Goal: Navigation & Orientation: Find specific page/section

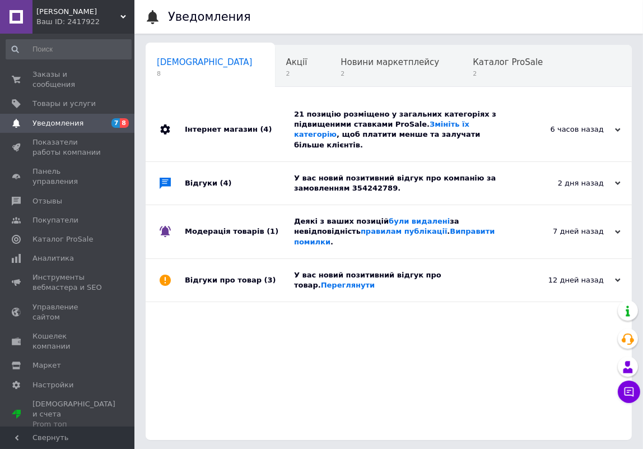
scroll to position [0, 6]
click at [617, 229] on icon at bounding box center [618, 232] width 6 height 6
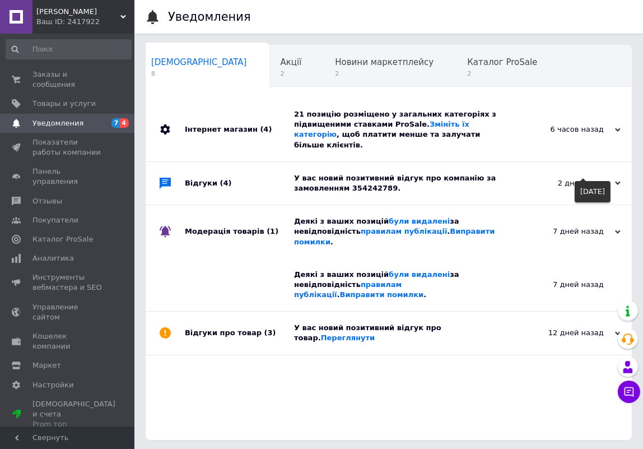
click at [617, 181] on use at bounding box center [618, 182] width 6 height 3
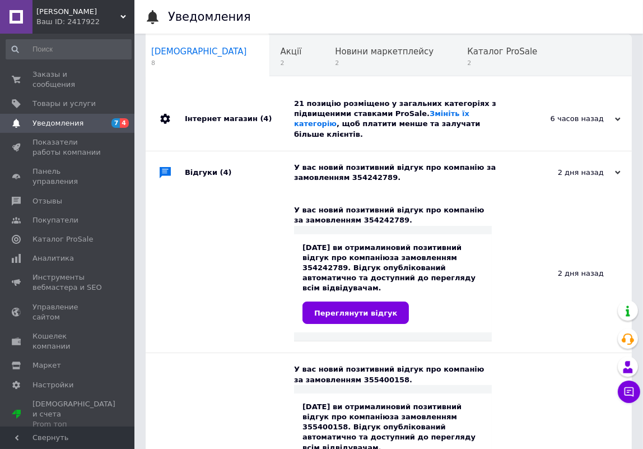
scroll to position [0, 0]
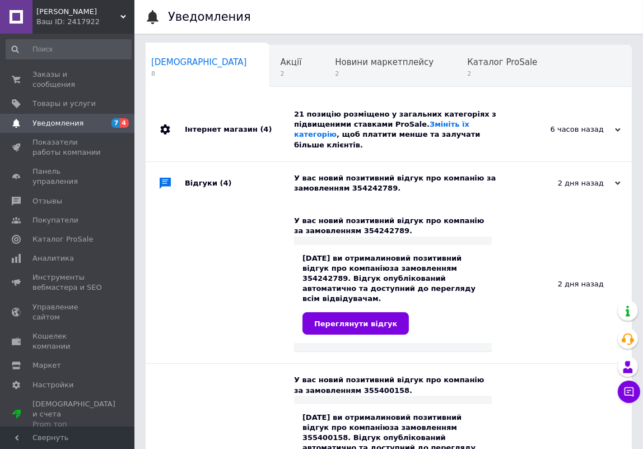
click at [251, 139] on div "Інтернет магазин (4)" at bounding box center [239, 129] width 109 height 63
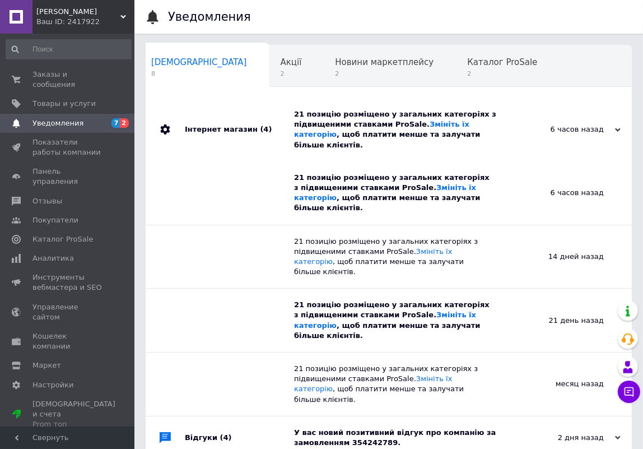
click at [616, 124] on div "6 часов назад" at bounding box center [564, 129] width 112 height 10
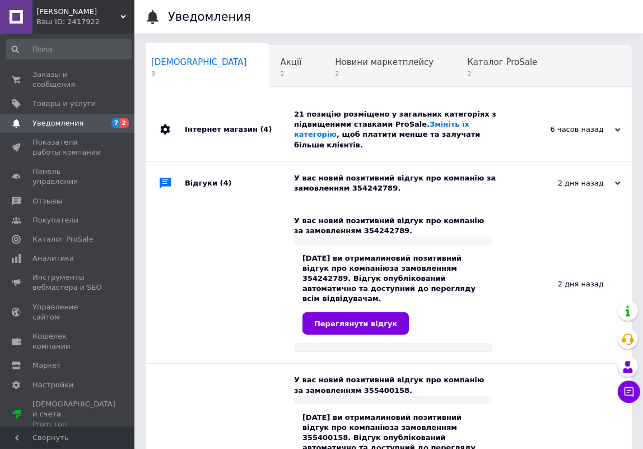
click at [618, 128] on use at bounding box center [618, 129] width 6 height 3
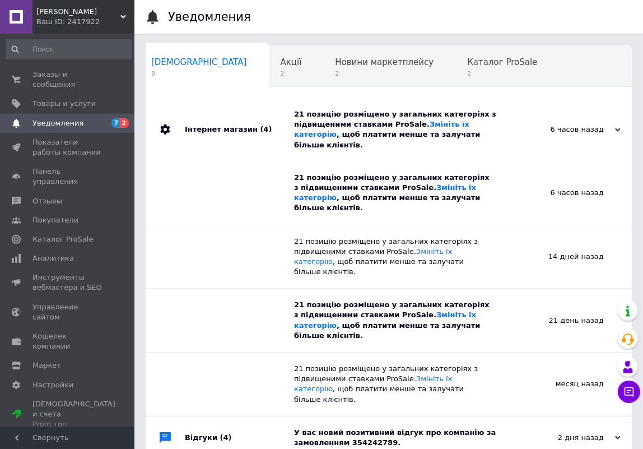
scroll to position [254, 0]
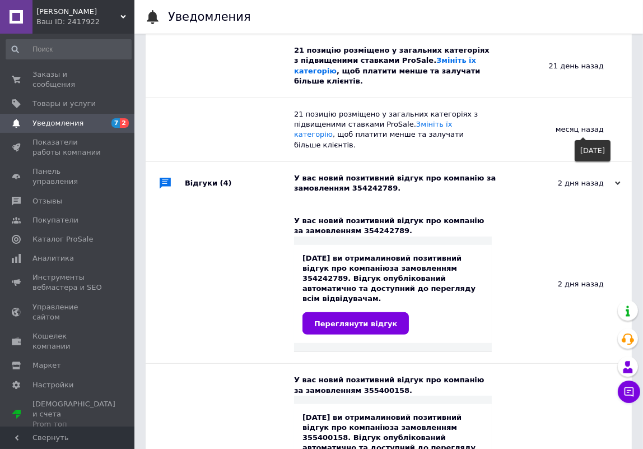
click at [617, 180] on icon at bounding box center [618, 183] width 6 height 6
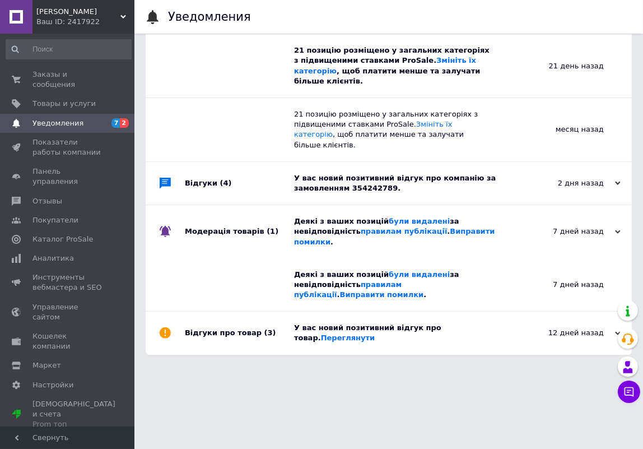
click at [537, 311] on div "12 дней назад [DATE]" at bounding box center [569, 332] width 123 height 43
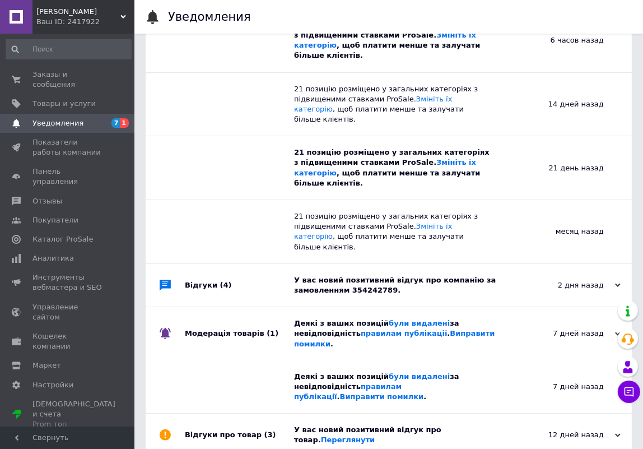
scroll to position [220, 0]
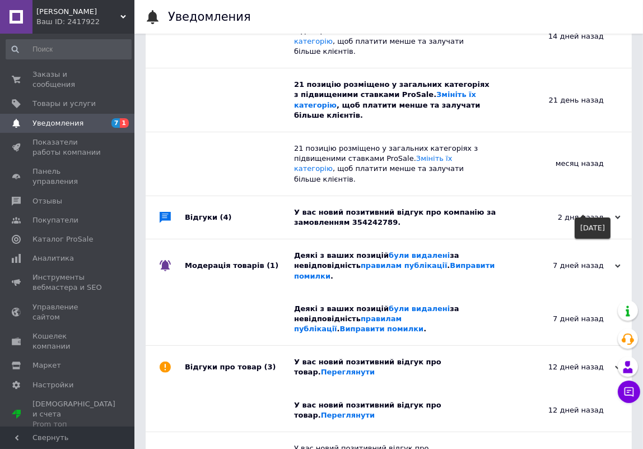
click at [618, 263] on icon at bounding box center [618, 266] width 6 height 6
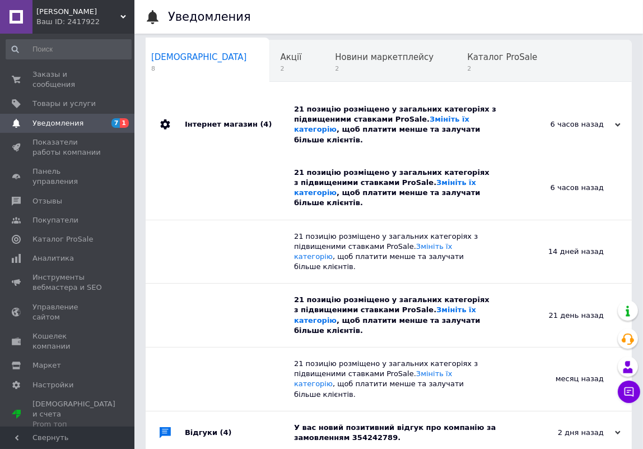
scroll to position [0, 0]
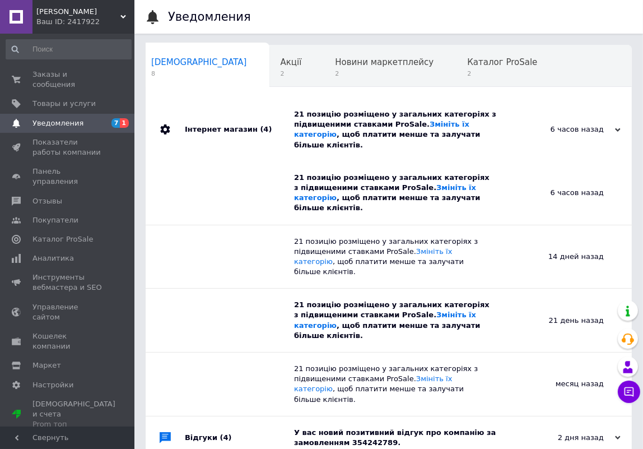
click at [618, 127] on icon at bounding box center [618, 130] width 6 height 6
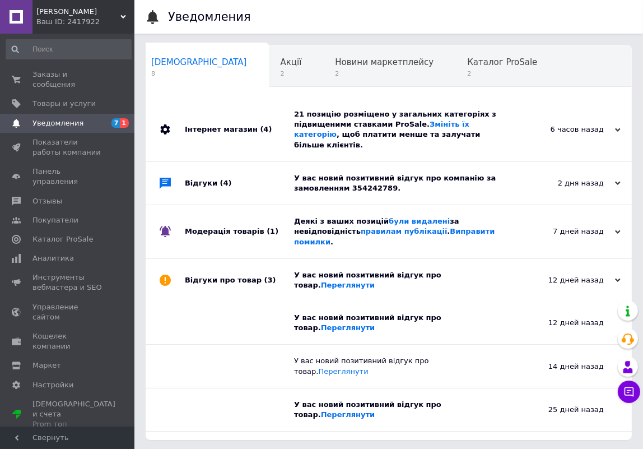
scroll to position [2, 0]
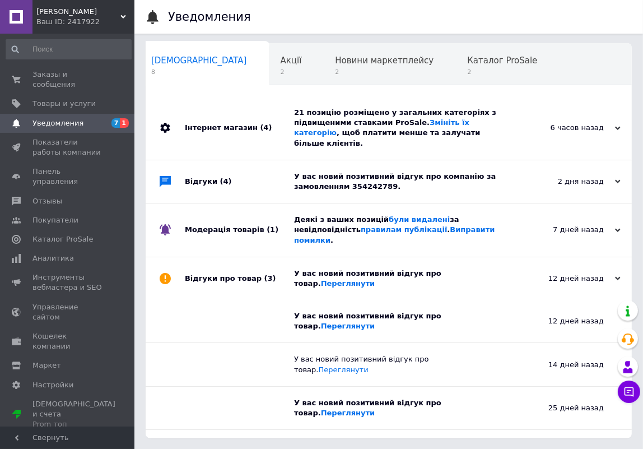
click at [614, 273] on div "12 дней назад" at bounding box center [564, 278] width 112 height 10
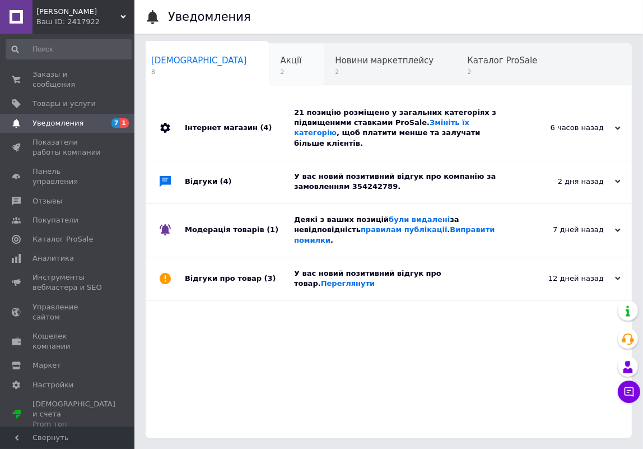
click at [269, 66] on div "Акції 2" at bounding box center [296, 65] width 55 height 43
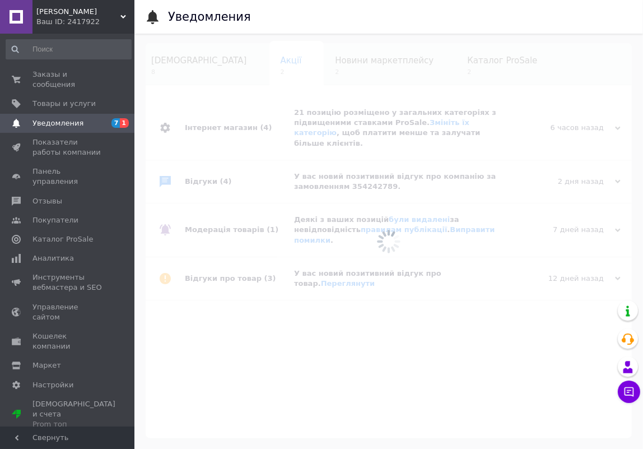
scroll to position [0, 68]
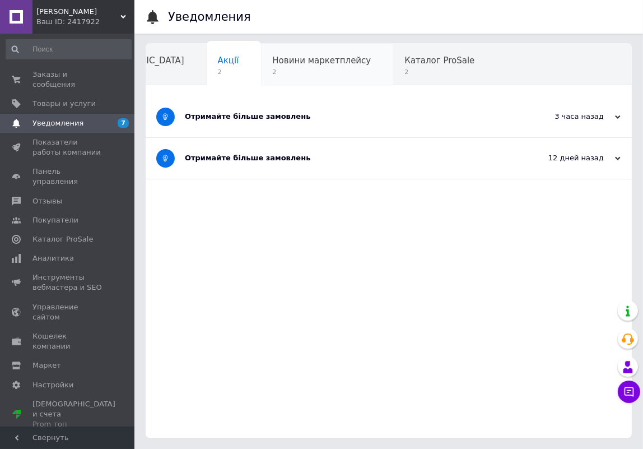
click at [283, 71] on span "2" at bounding box center [321, 72] width 99 height 8
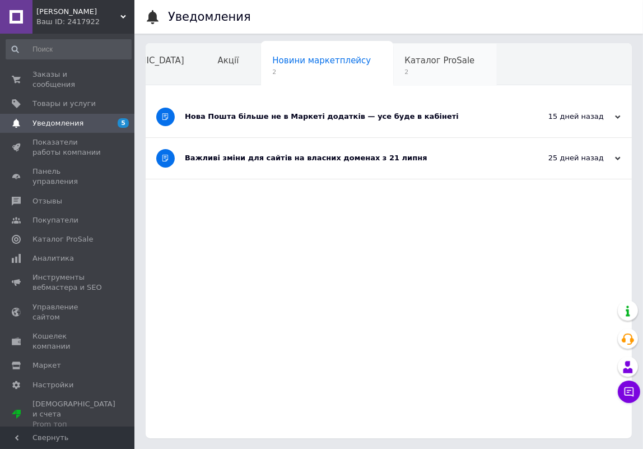
click at [404, 57] on span "Каталог ProSale" at bounding box center [439, 60] width 70 height 10
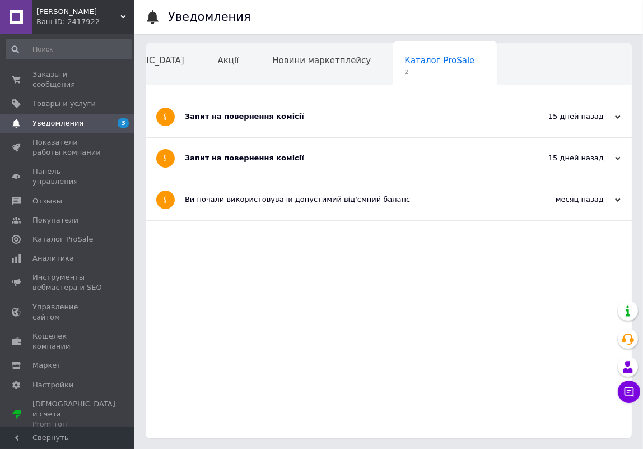
click at [178, 98] on span "Навчання та заходи" at bounding box center [132, 103] width 89 height 10
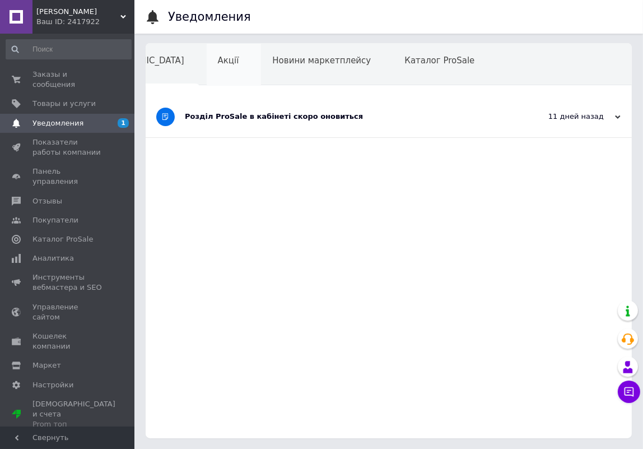
click at [207, 66] on div "Акції" at bounding box center [234, 65] width 55 height 43
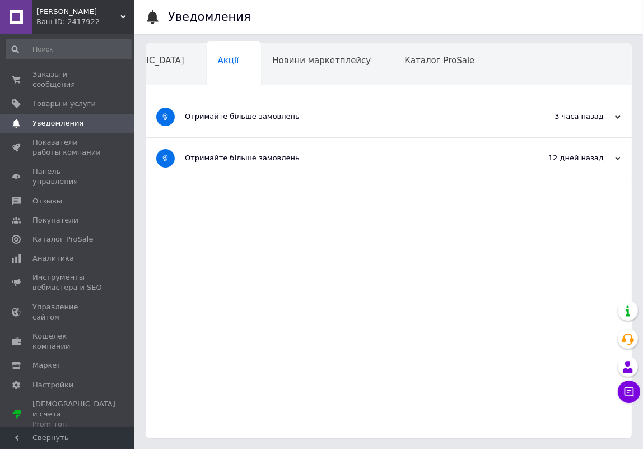
click at [57, 118] on span "Уведомления" at bounding box center [57, 123] width 51 height 10
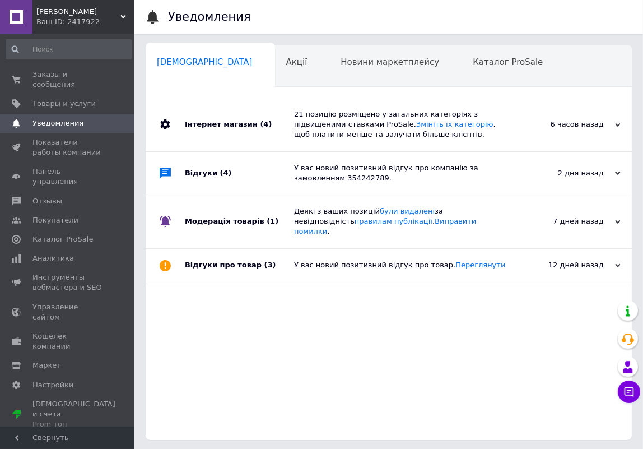
scroll to position [0, 6]
